Goal: Transaction & Acquisition: Purchase product/service

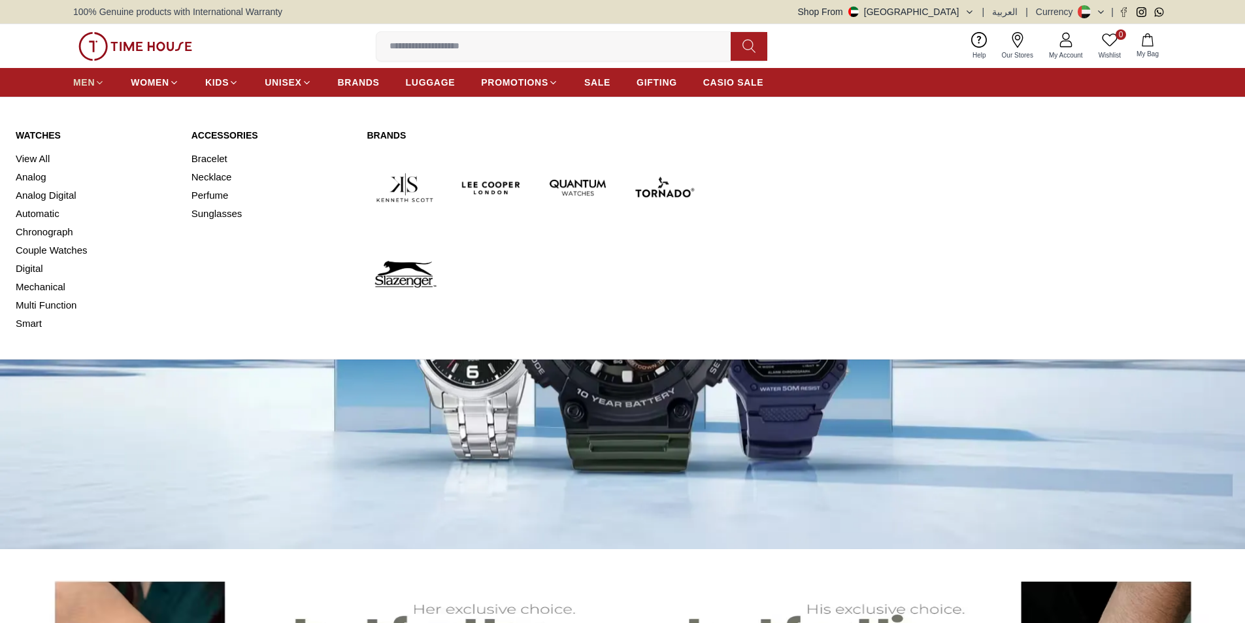
click at [90, 80] on span "MEN" at bounding box center [84, 82] width 22 height 13
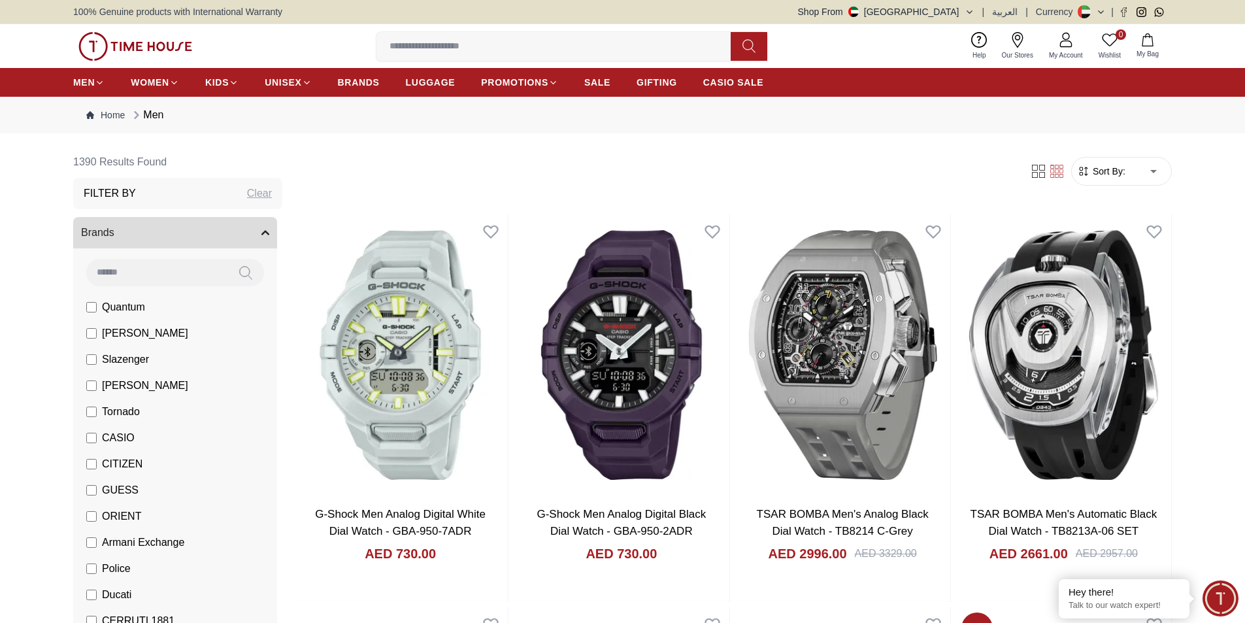
click at [128, 266] on input at bounding box center [156, 272] width 141 height 26
type input "*"
click at [355, 79] on span "BRANDS" at bounding box center [359, 82] width 42 height 13
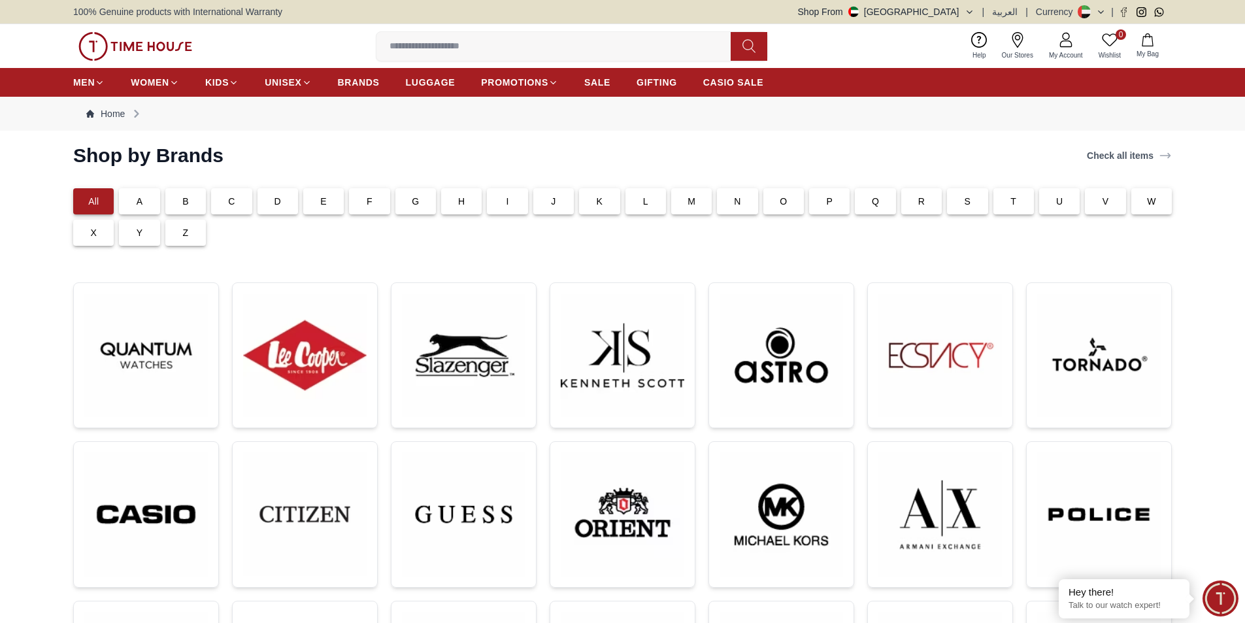
click at [191, 209] on div "B" at bounding box center [185, 201] width 41 height 26
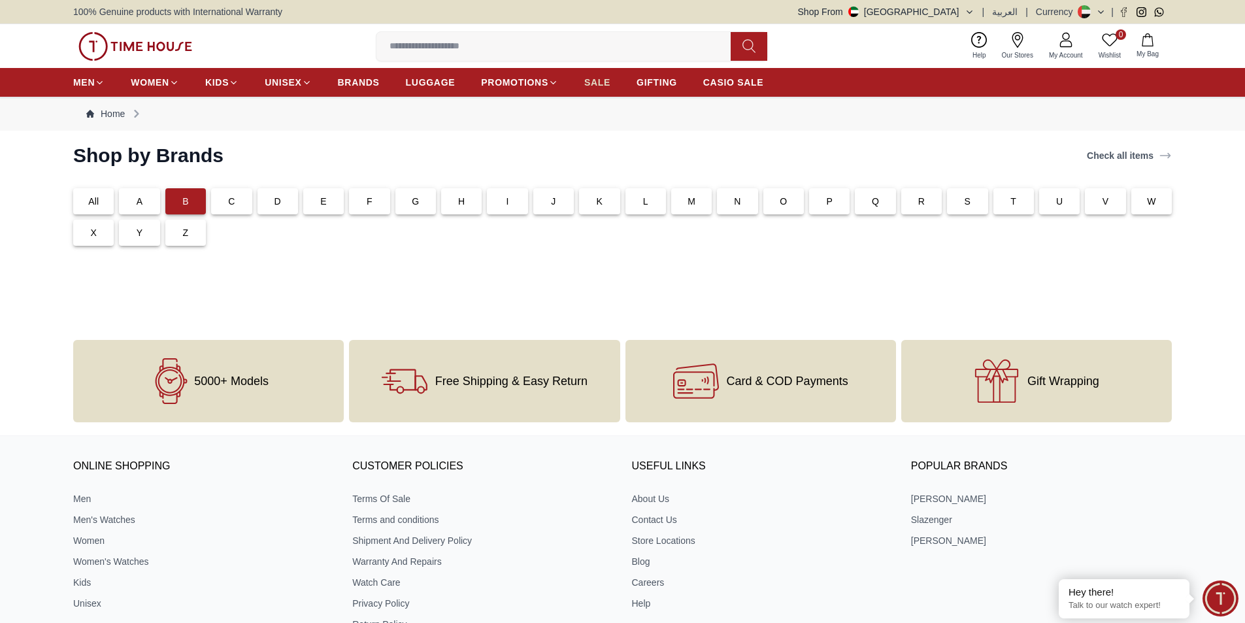
click at [610, 76] on span "SALE" at bounding box center [597, 82] width 26 height 13
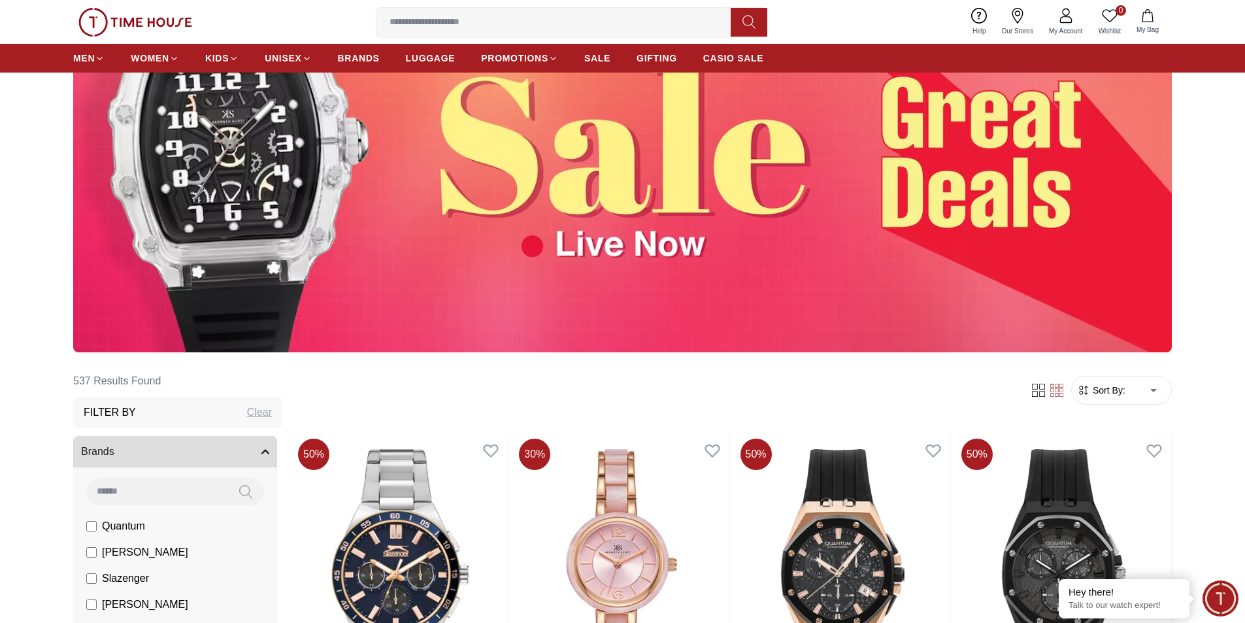
scroll to position [174, 0]
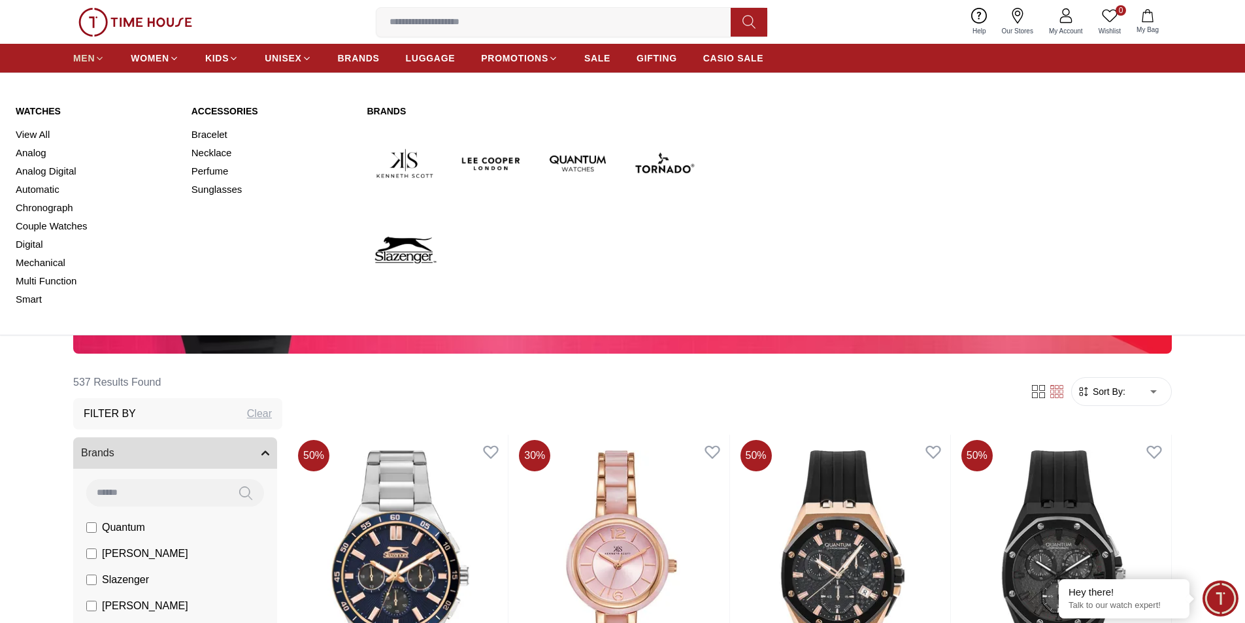
click at [92, 59] on span "MEN" at bounding box center [84, 58] width 22 height 13
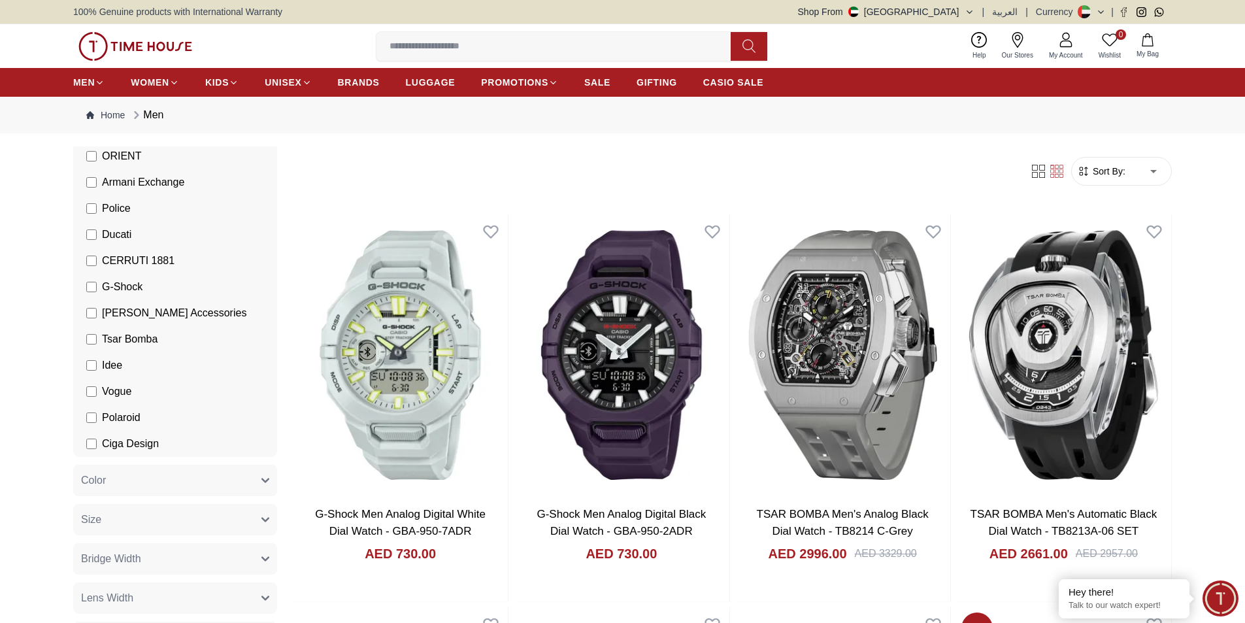
scroll to position [523, 0]
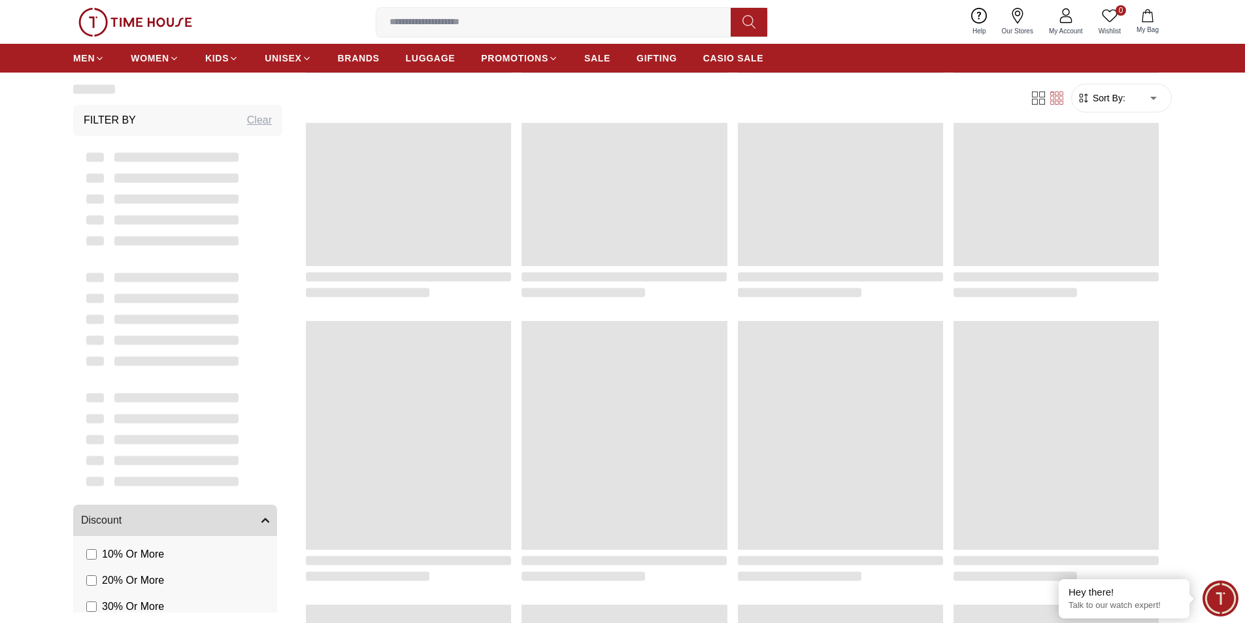
scroll to position [572, 0]
